Goal: Information Seeking & Learning: Learn about a topic

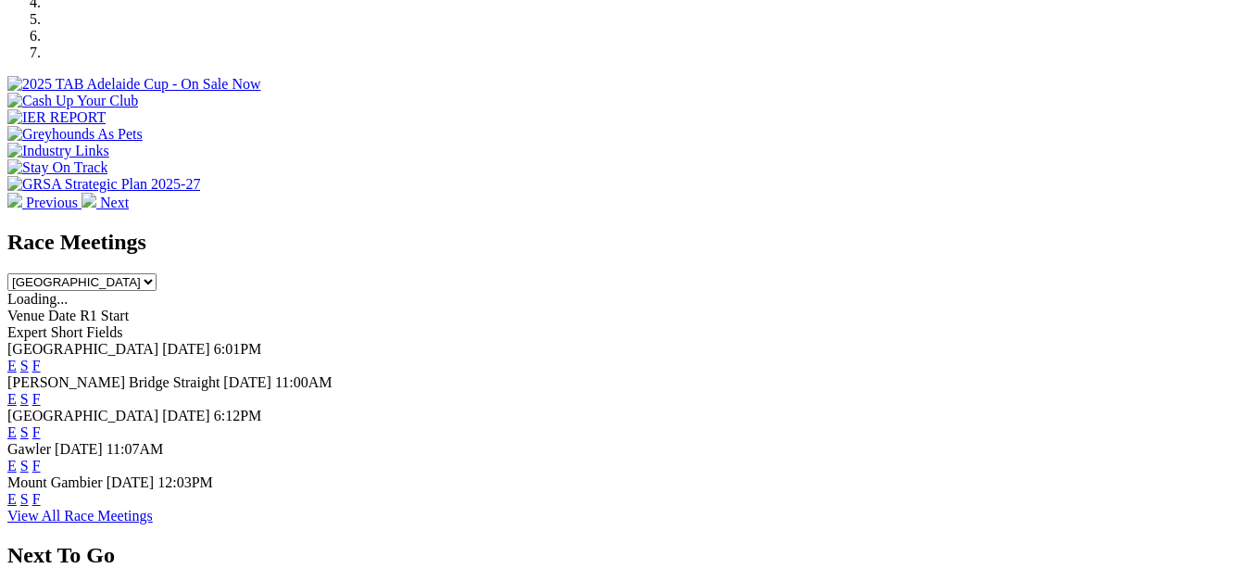
scroll to position [667, 0]
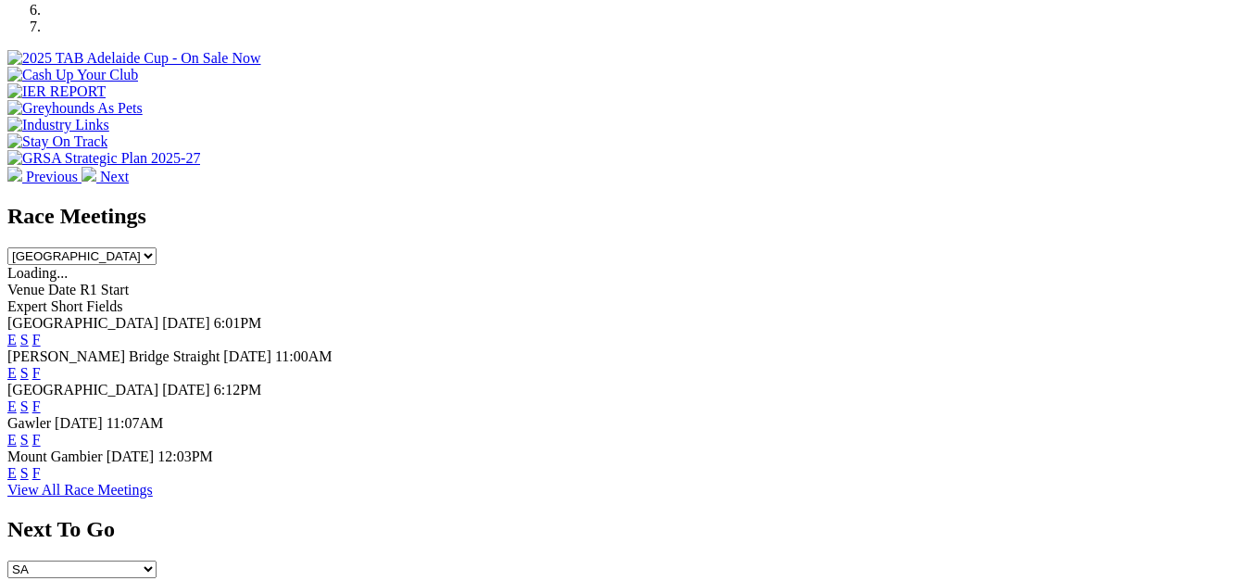
click at [153, 494] on link "View All Race Meetings" at bounding box center [79, 490] width 145 height 16
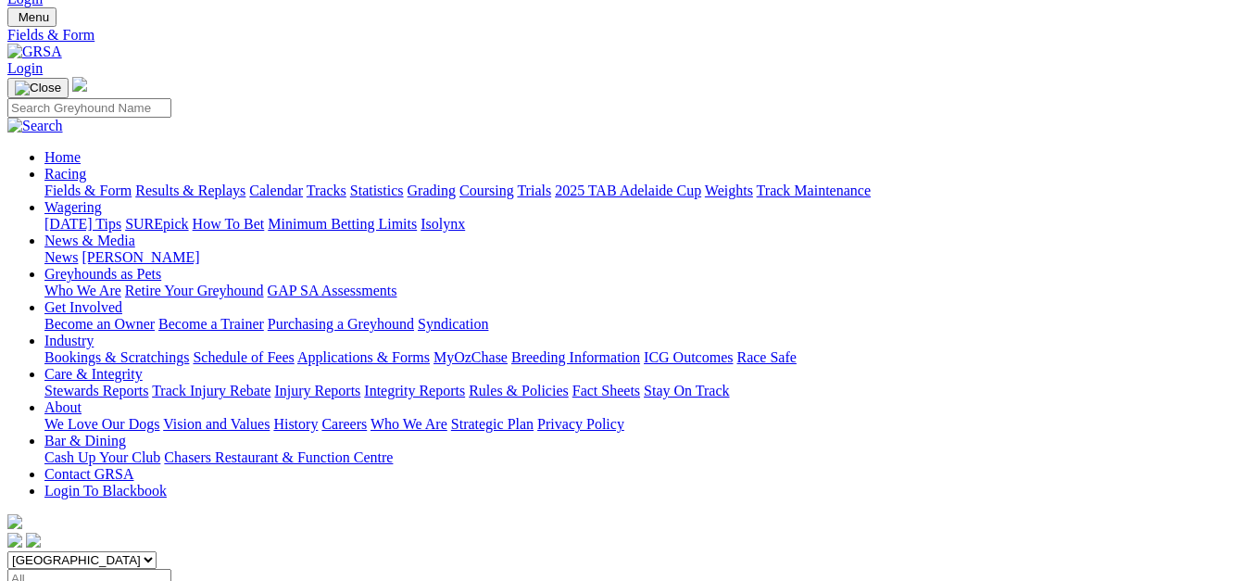
scroll to position [37, 0]
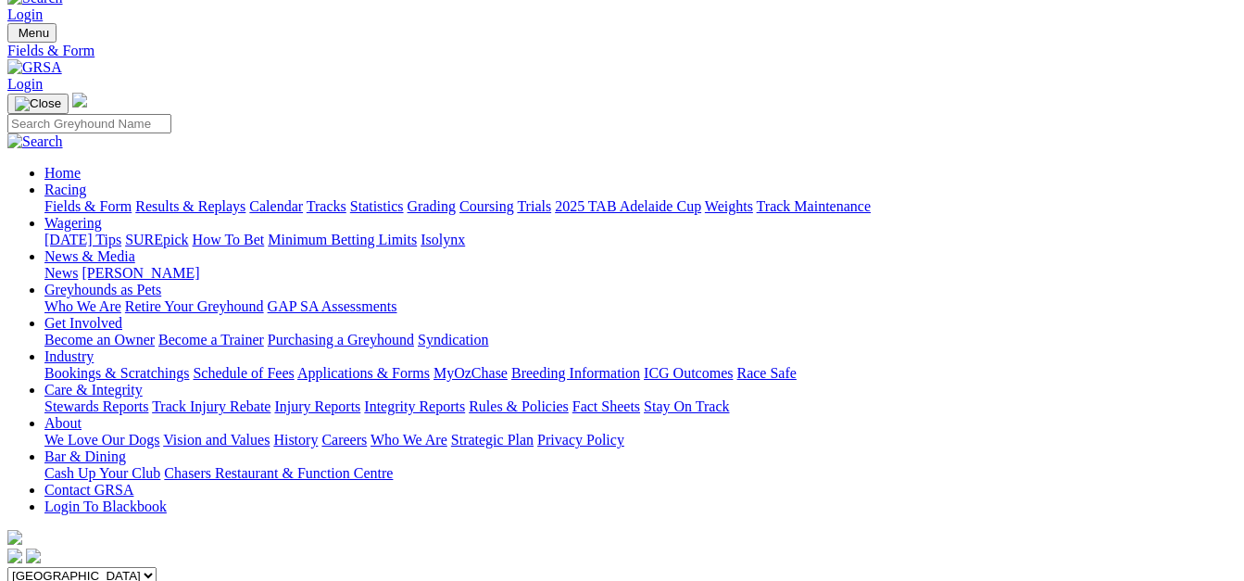
type input "[DATE]"
click at [303, 198] on link "Calendar" at bounding box center [276, 206] width 54 height 16
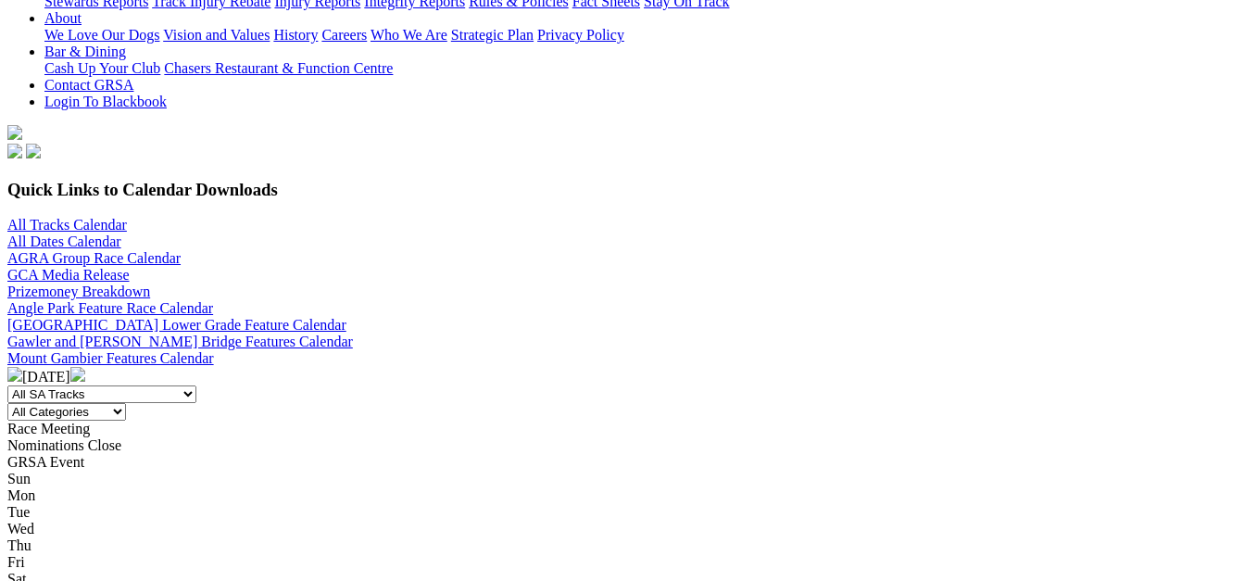
scroll to position [445, 0]
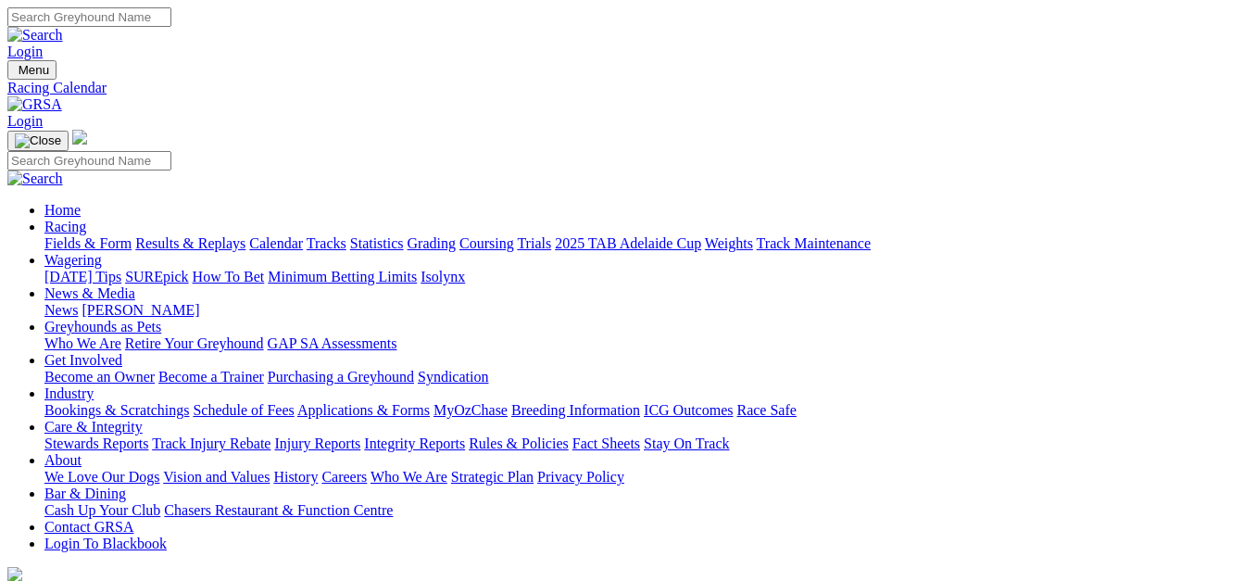
scroll to position [0, 32]
